Goal: Navigation & Orientation: Find specific page/section

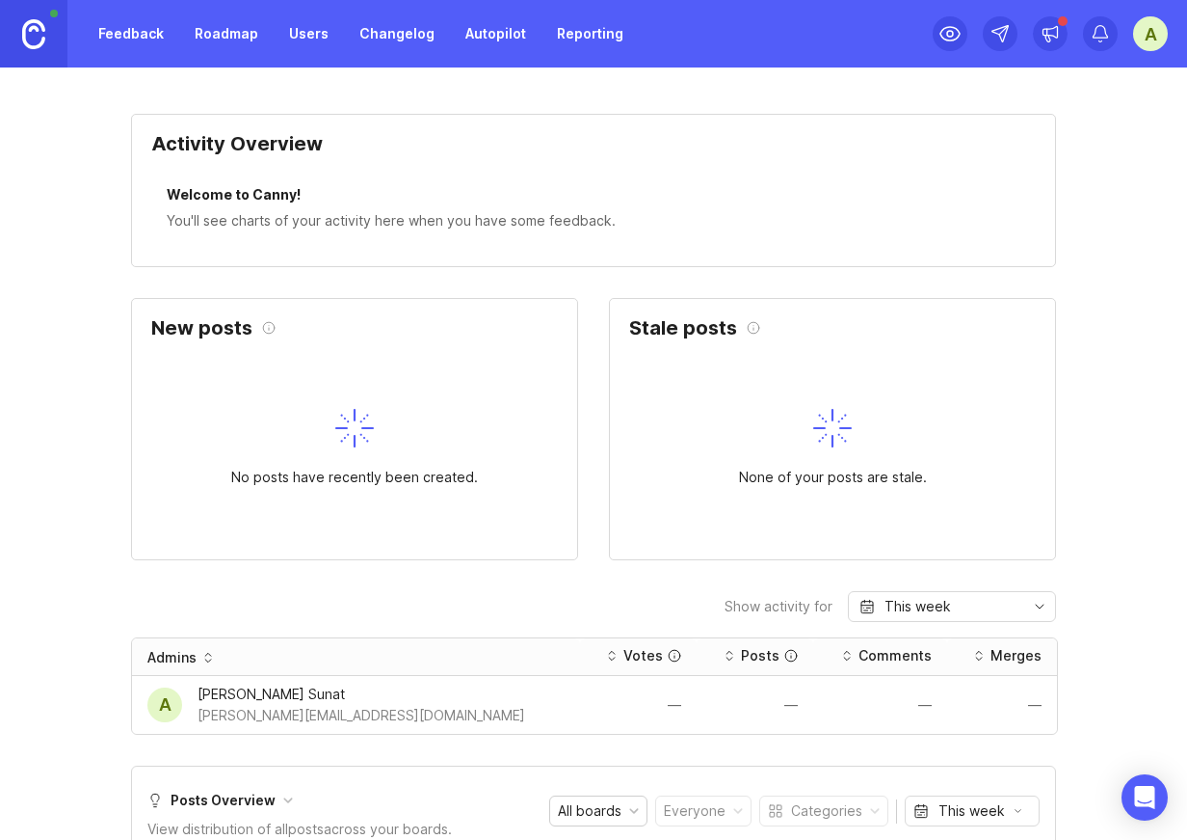
drag, startPoint x: 305, startPoint y: 387, endPoint x: 463, endPoint y: 485, distance: 186.2
click at [463, 485] on div "No posts have recently been created." at bounding box center [354, 448] width 445 height 222
click at [463, 485] on div "No posts have recently been created." at bounding box center [354, 477] width 247 height 21
click at [340, 515] on div "No posts have recently been created." at bounding box center [354, 448] width 445 height 222
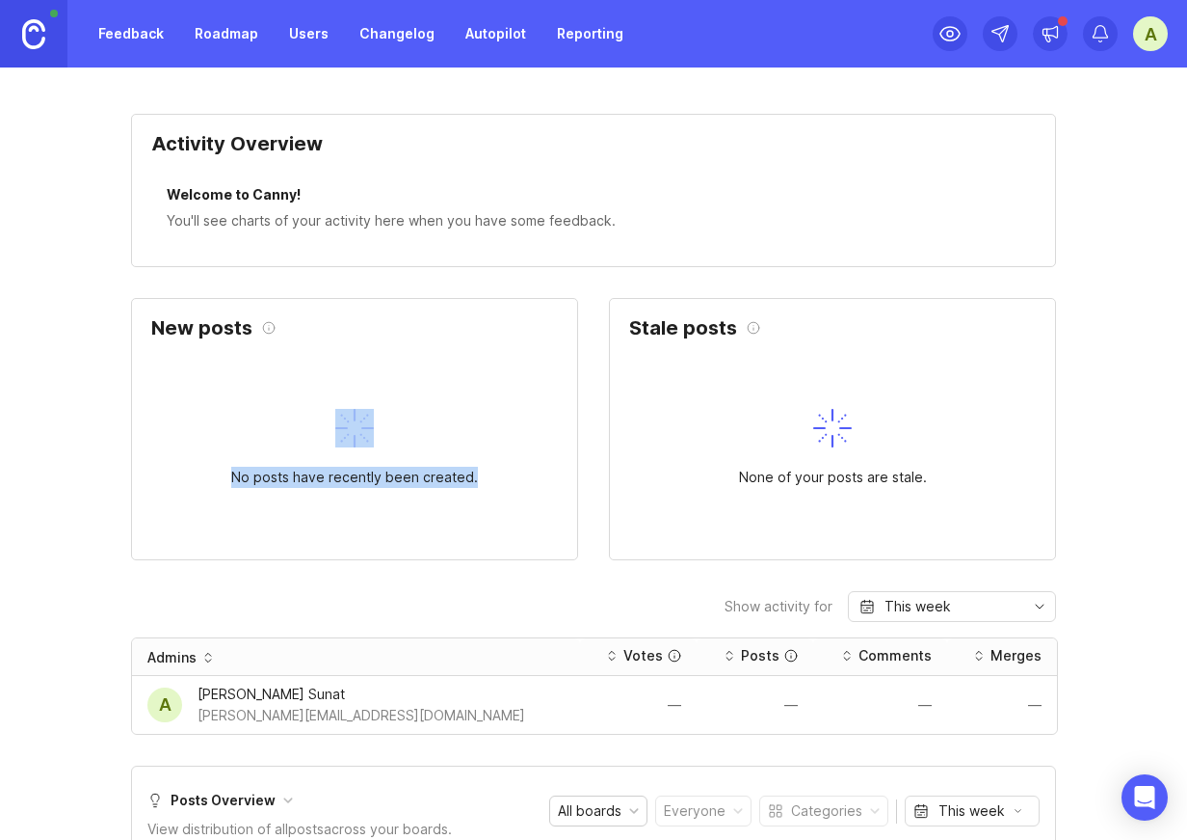
drag, startPoint x: 341, startPoint y: 509, endPoint x: 342, endPoint y: 382, distance: 127.2
click at [342, 382] on div "No posts have recently been created." at bounding box center [354, 448] width 445 height 222
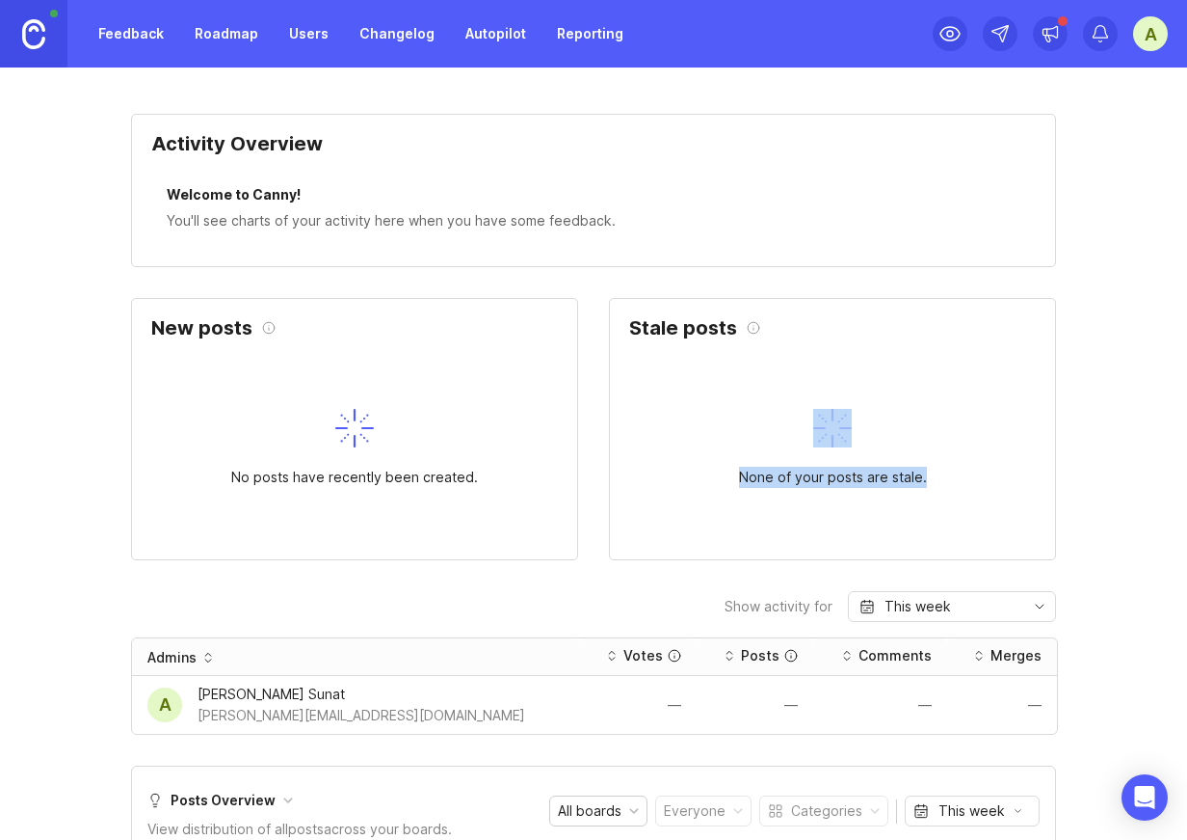
drag, startPoint x: 764, startPoint y: 397, endPoint x: 1032, endPoint y: 519, distance: 294.2
click at [1032, 519] on div "None of your posts are stale." at bounding box center [832, 448] width 445 height 222
click at [129, 36] on link "Feedback" at bounding box center [131, 33] width 89 height 35
